Goal: Use online tool/utility: Utilize a website feature to perform a specific function

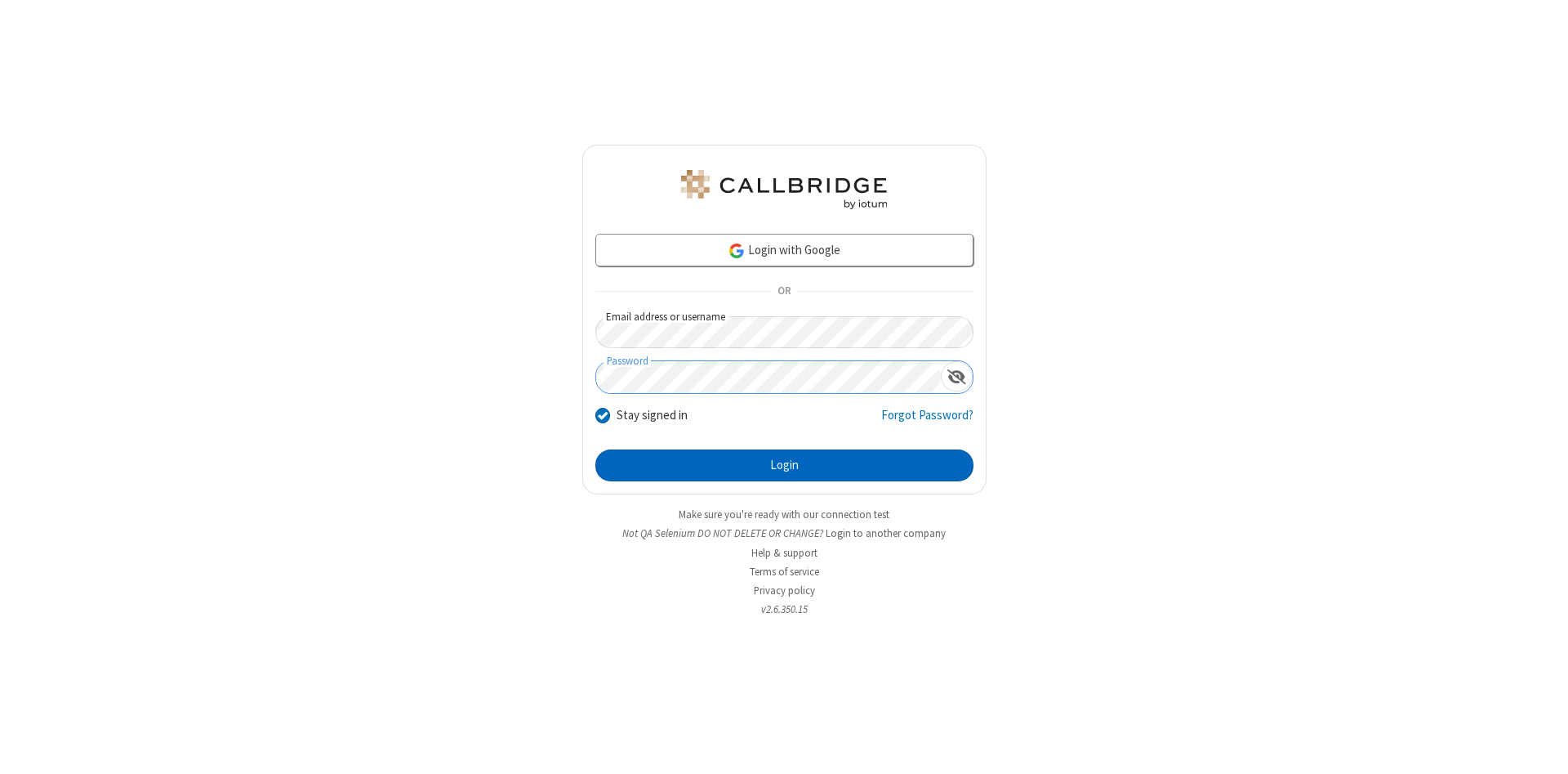
click at [784, 466] on button "Login" at bounding box center [784, 466] width 378 height 33
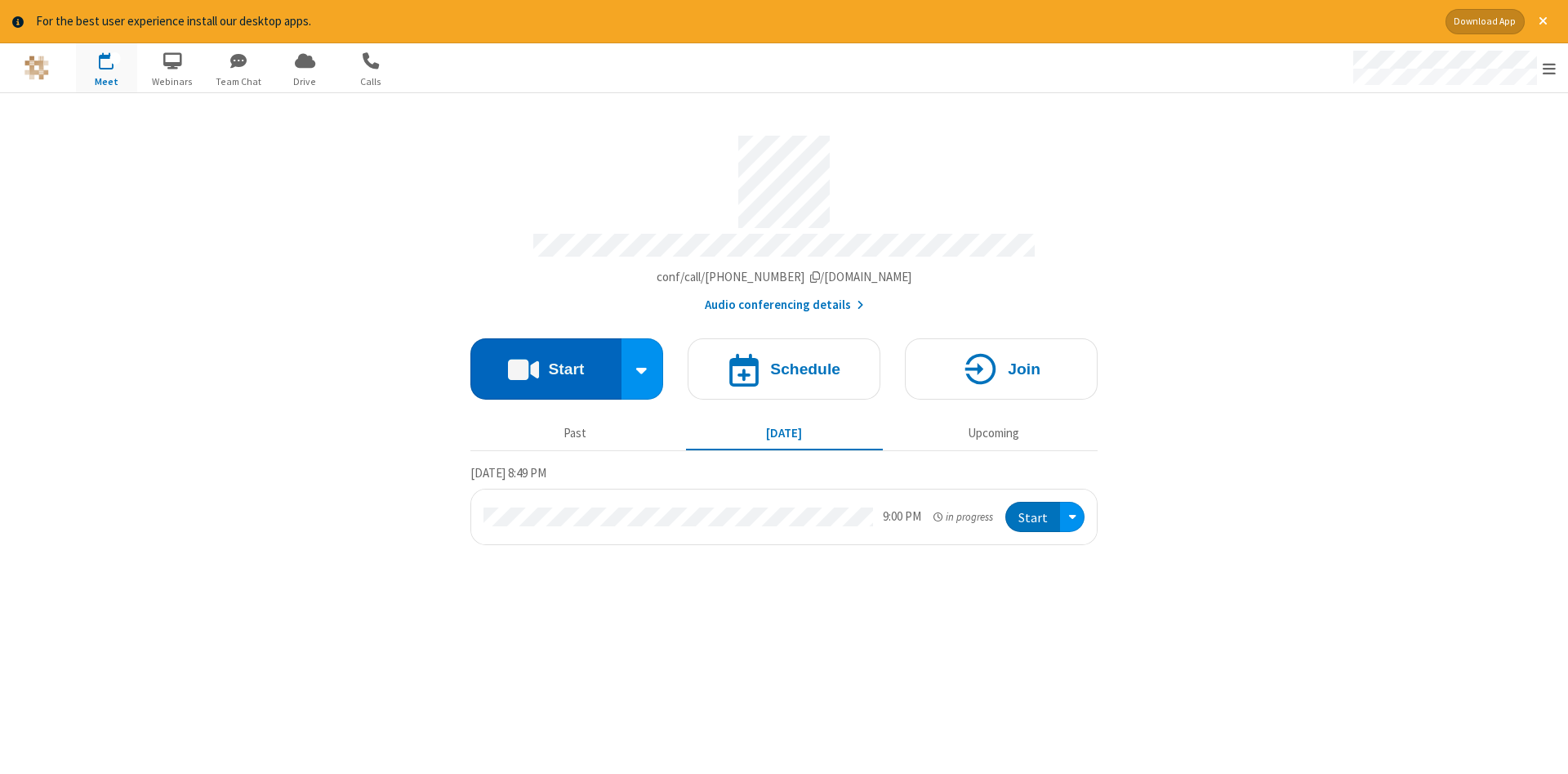
click at [545, 363] on button "Start" at bounding box center [546, 369] width 151 height 61
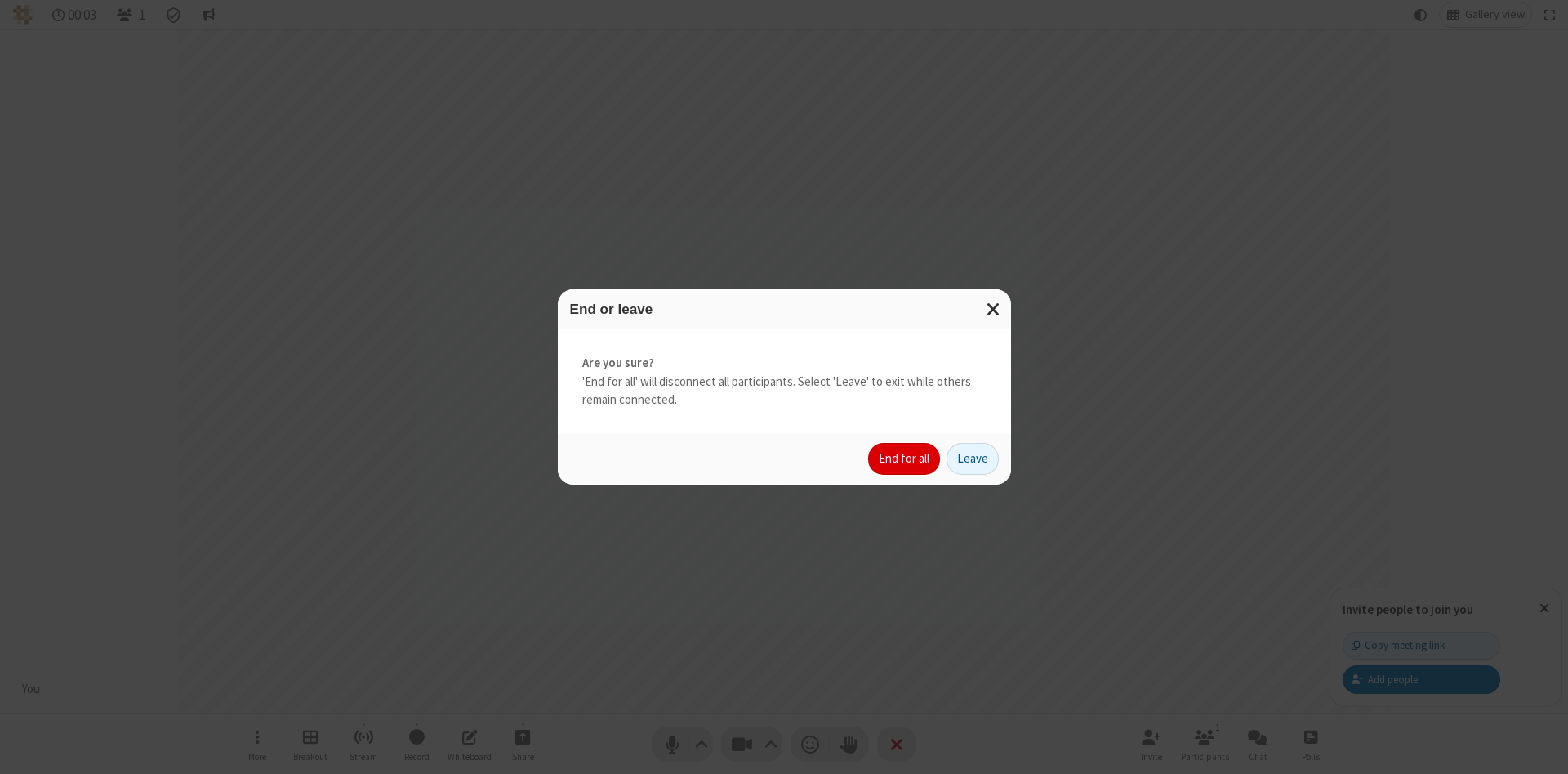
click at [905, 458] on button "End for all" at bounding box center [904, 459] width 72 height 33
